Goal: Check status: Check status

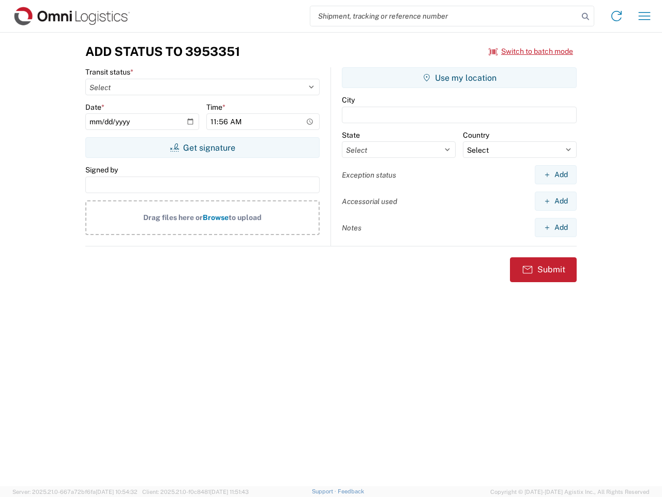
click at [444, 16] on input "search" at bounding box center [444, 16] width 268 height 20
click at [585, 17] on icon at bounding box center [585, 16] width 14 height 14
click at [617, 16] on icon at bounding box center [616, 16] width 17 height 17
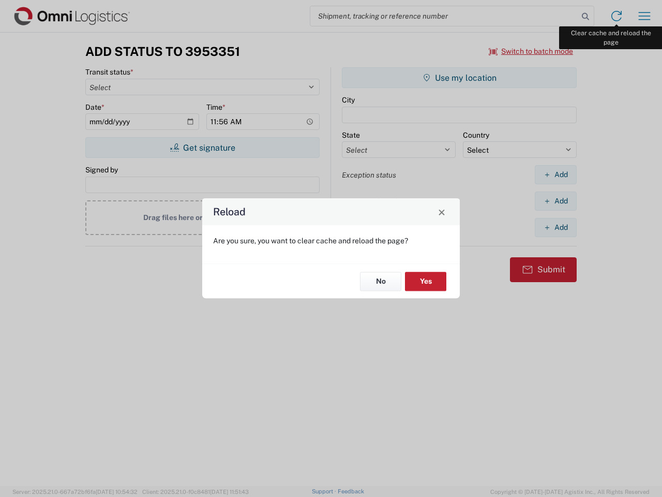
click at [644, 16] on div "Reload Are you sure, you want to clear cache and reload the page? No Yes" at bounding box center [331, 248] width 662 height 497
click at [531, 51] on div "Reload Are you sure, you want to clear cache and reload the page? No Yes" at bounding box center [331, 248] width 662 height 497
click at [202, 147] on div "Reload Are you sure, you want to clear cache and reload the page? No Yes" at bounding box center [331, 248] width 662 height 497
click at [459, 78] on div "Reload Are you sure, you want to clear cache and reload the page? No Yes" at bounding box center [331, 248] width 662 height 497
click at [555, 174] on div "Reload Are you sure, you want to clear cache and reload the page? No Yes" at bounding box center [331, 248] width 662 height 497
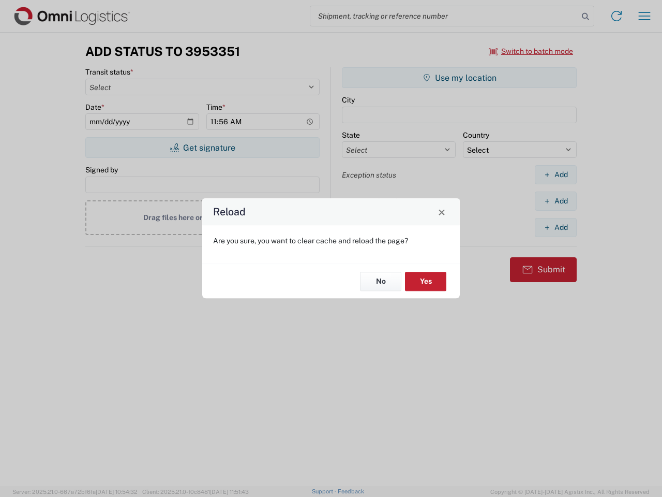
click at [555, 201] on div "Reload Are you sure, you want to clear cache and reload the page? No Yes" at bounding box center [331, 248] width 662 height 497
click at [555, 227] on div "Reload Are you sure, you want to clear cache and reload the page? No Yes" at bounding box center [331, 248] width 662 height 497
